Goal: Task Accomplishment & Management: Use online tool/utility

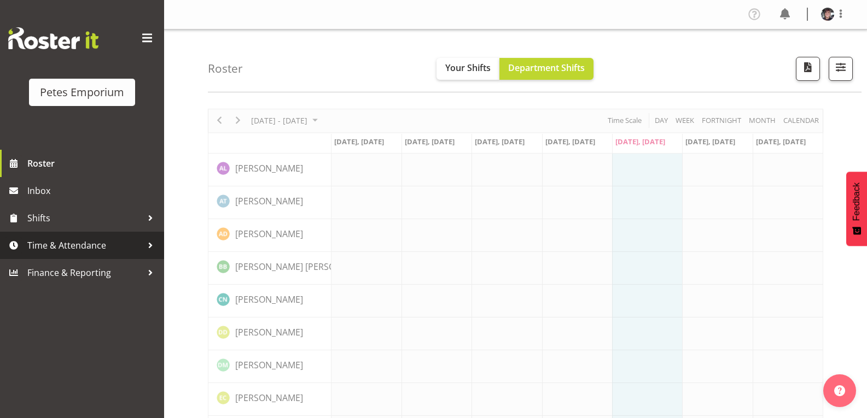
click at [104, 241] on span "Time & Attendance" at bounding box center [84, 245] width 115 height 16
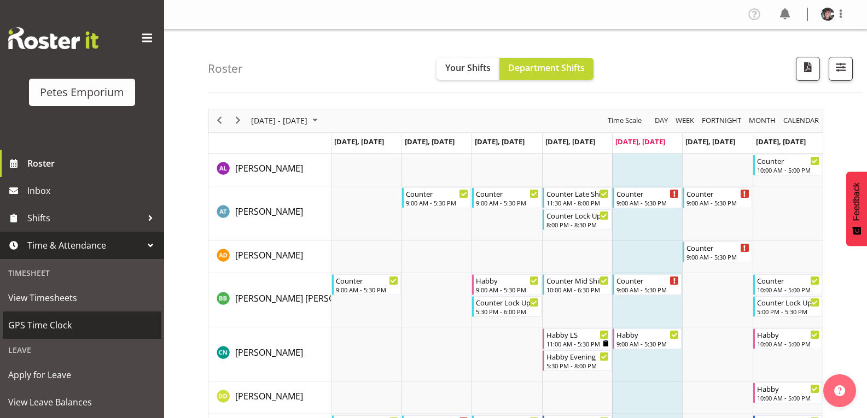
click at [52, 318] on span "GPS Time Clock" at bounding box center [82, 325] width 148 height 16
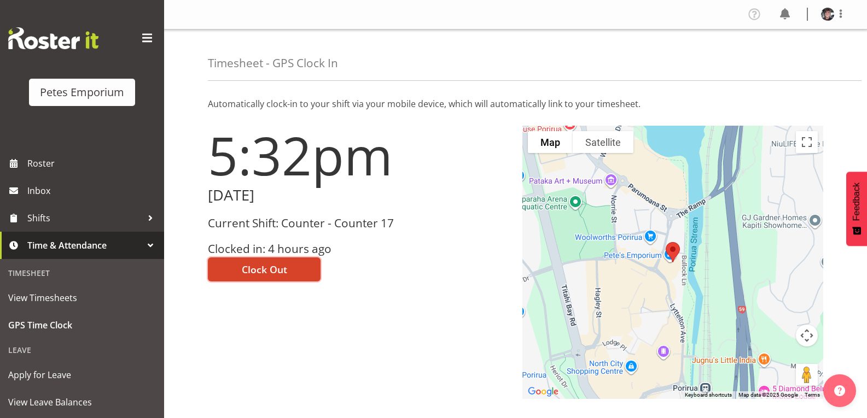
click at [236, 270] on button "Clock Out" at bounding box center [264, 270] width 113 height 24
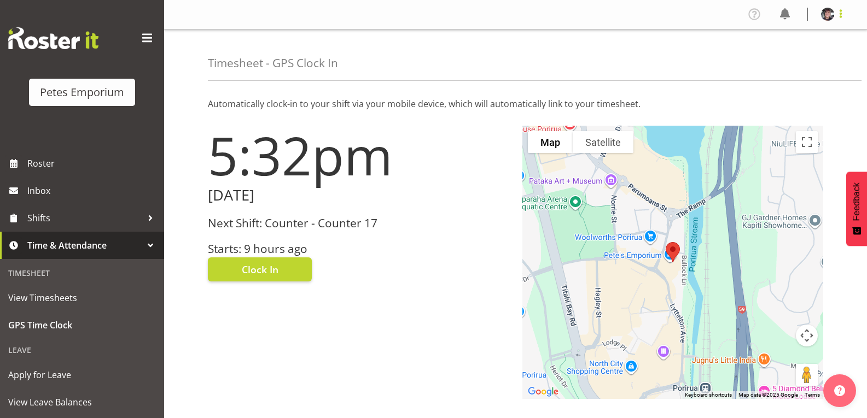
click at [840, 13] on span at bounding box center [840, 13] width 13 height 13
click at [798, 57] on link "Log Out" at bounding box center [794, 58] width 105 height 20
